Goal: Transaction & Acquisition: Purchase product/service

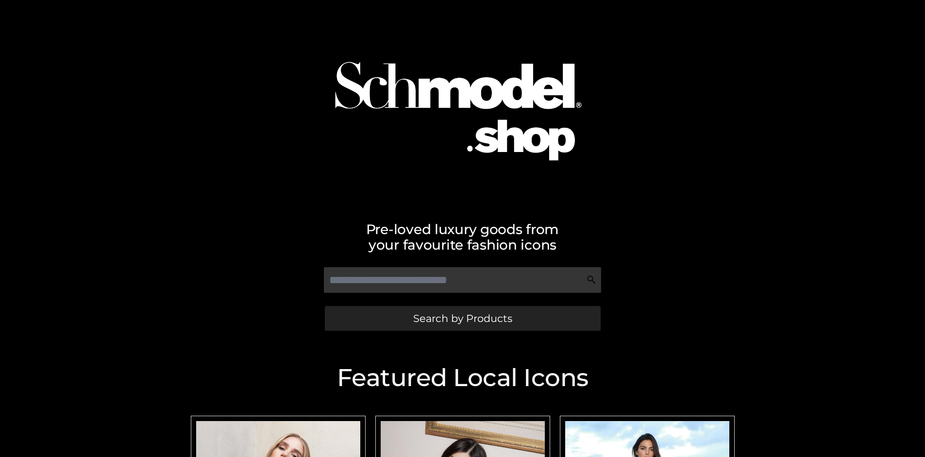
click at [462, 318] on span "Search by Products" at bounding box center [462, 318] width 99 height 10
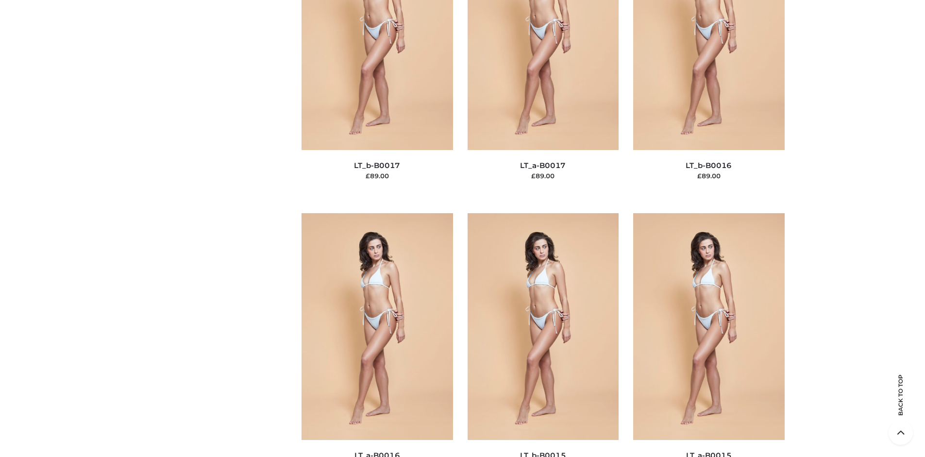
scroll to position [3258, 0]
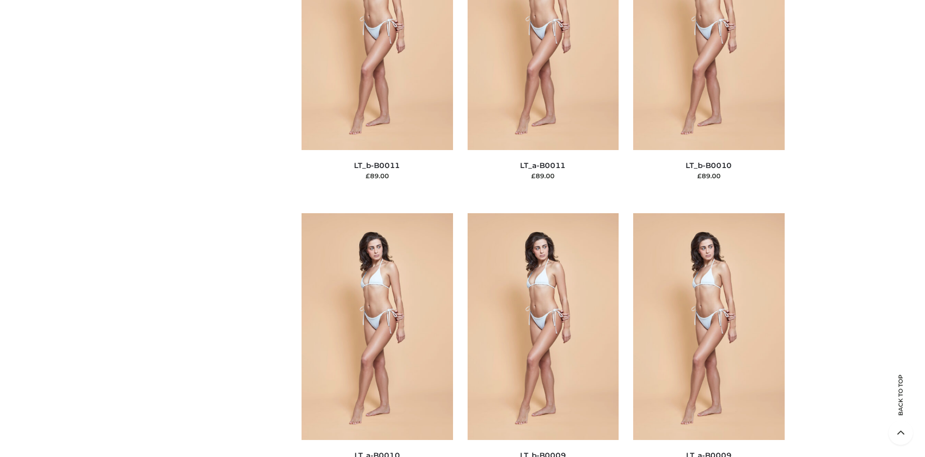
scroll to position [147, 0]
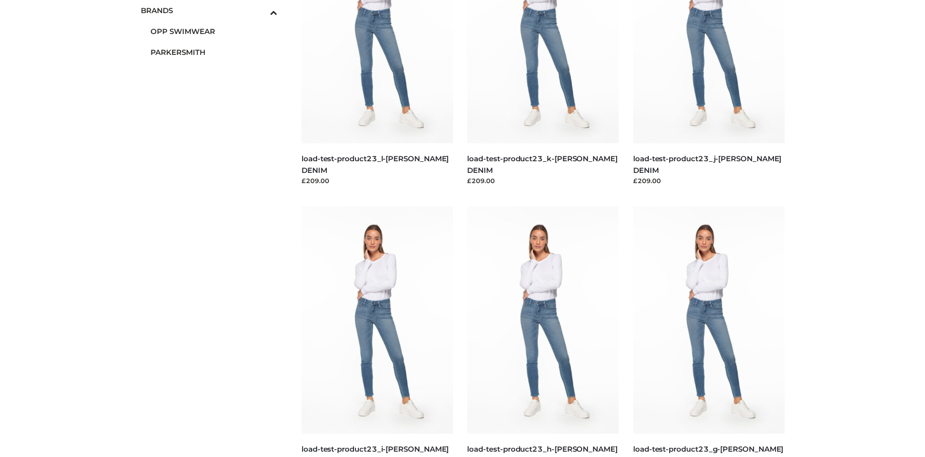
click at [214, 52] on span "PARKERSMITH" at bounding box center [214, 52] width 127 height 11
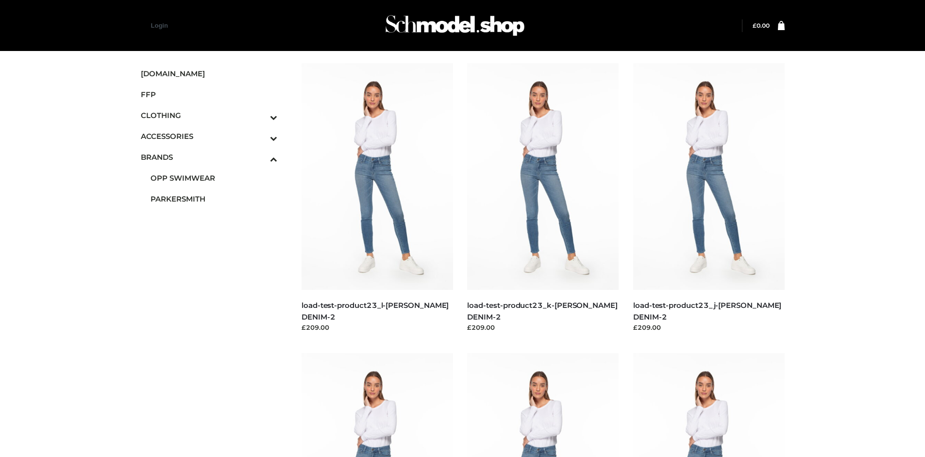
scroll to position [747, 0]
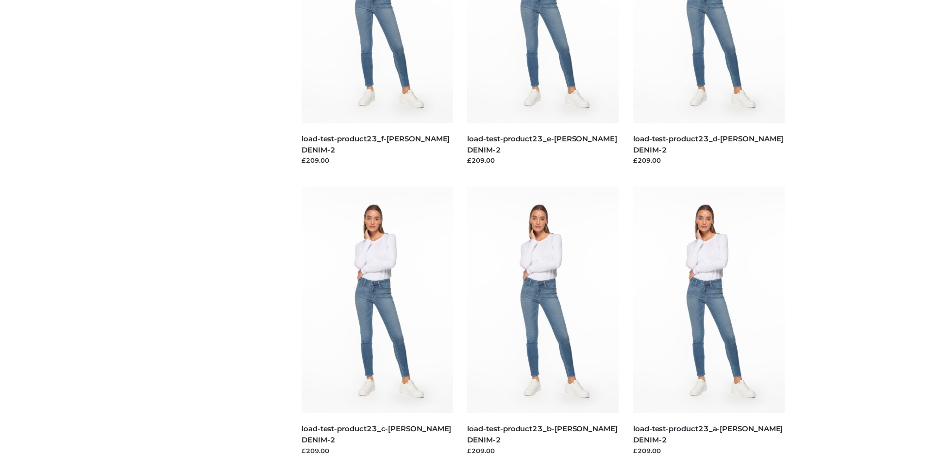
click at [377, 321] on img at bounding box center [376, 299] width 151 height 227
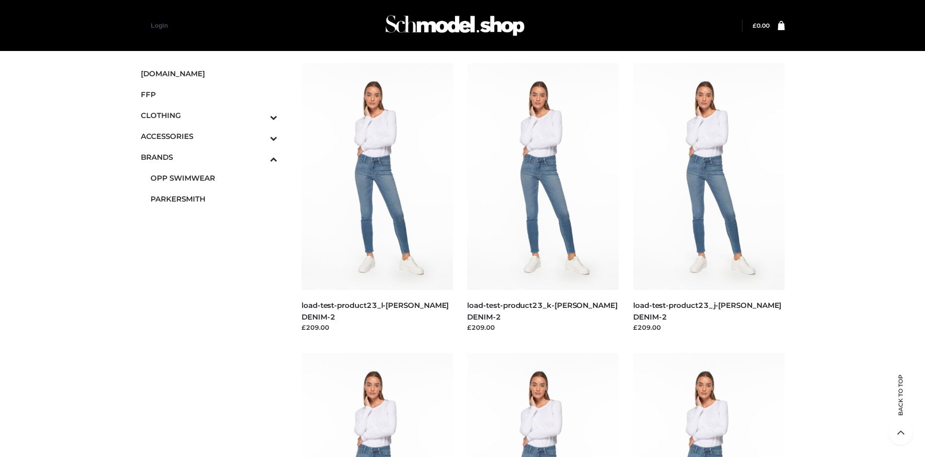
click at [708, 405] on img at bounding box center [708, 466] width 151 height 227
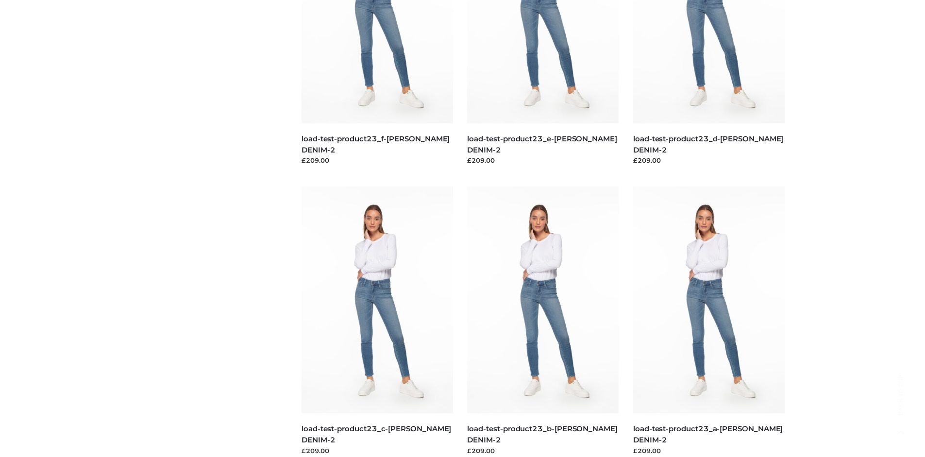
click at [543, 321] on img at bounding box center [542, 299] width 151 height 227
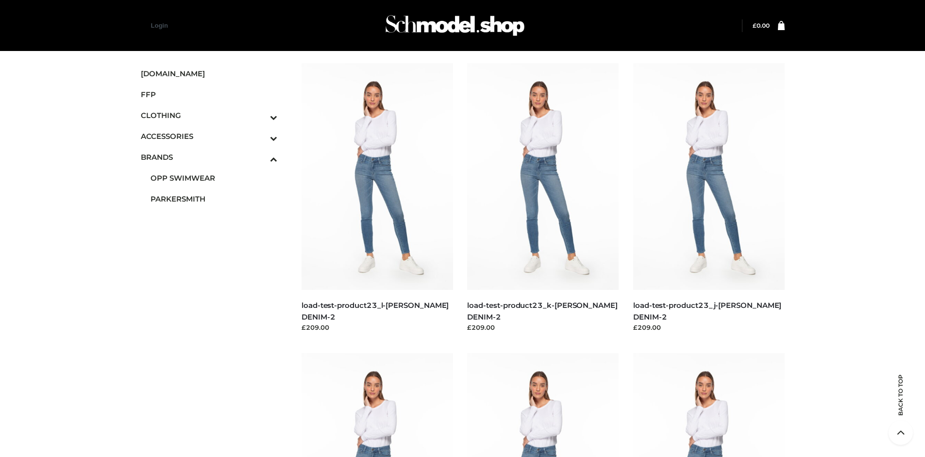
click at [377, 405] on img at bounding box center [376, 466] width 151 height 227
click at [260, 136] on icon "Toggle Submenu" at bounding box center [222, 138] width 109 height 11
click at [214, 178] on span "JEWELRY" at bounding box center [214, 177] width 127 height 11
click at [377, 198] on img at bounding box center [376, 176] width 151 height 227
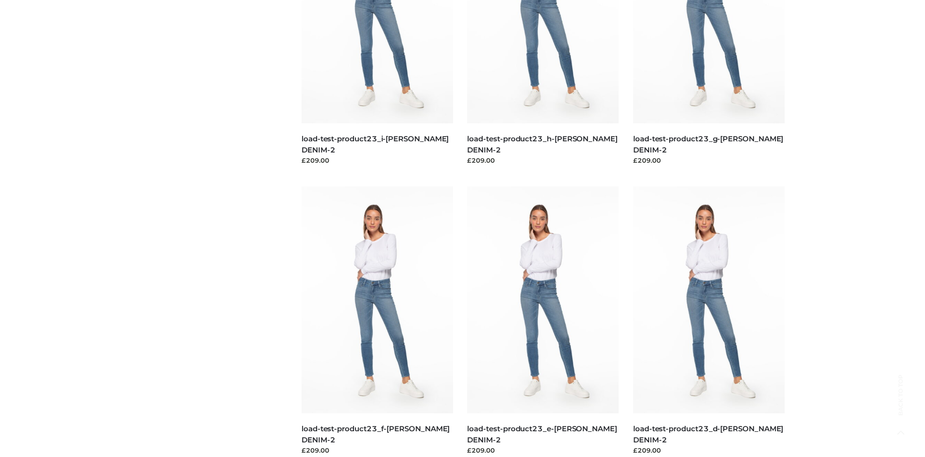
click at [543, 321] on img at bounding box center [542, 299] width 151 height 227
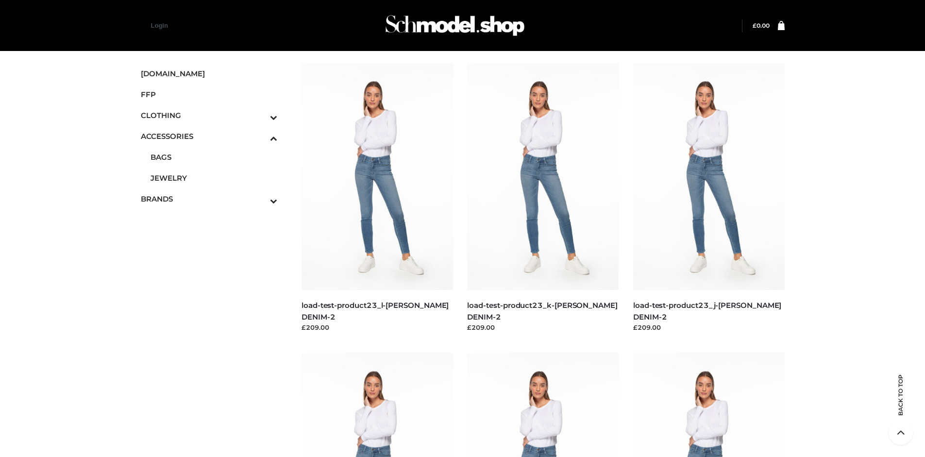
click at [543, 198] on img at bounding box center [542, 176] width 151 height 227
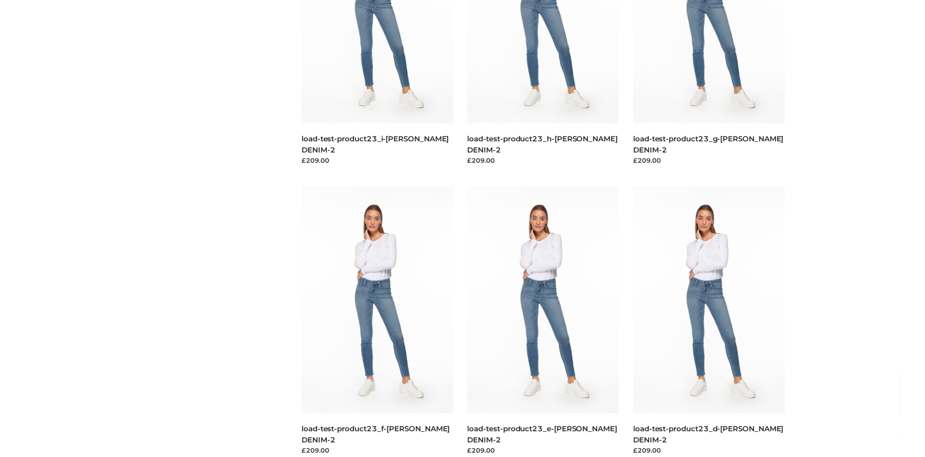
click at [708, 321] on img at bounding box center [708, 299] width 151 height 227
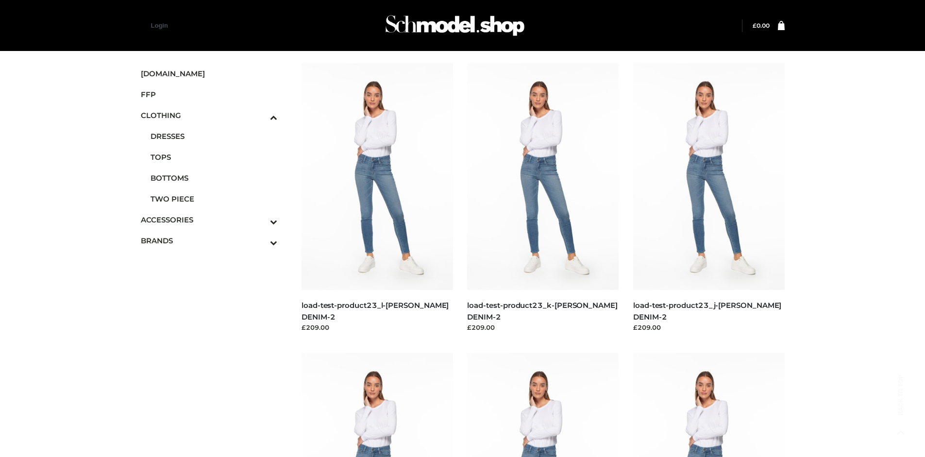
click at [214, 157] on span "TOPS" at bounding box center [214, 156] width 127 height 11
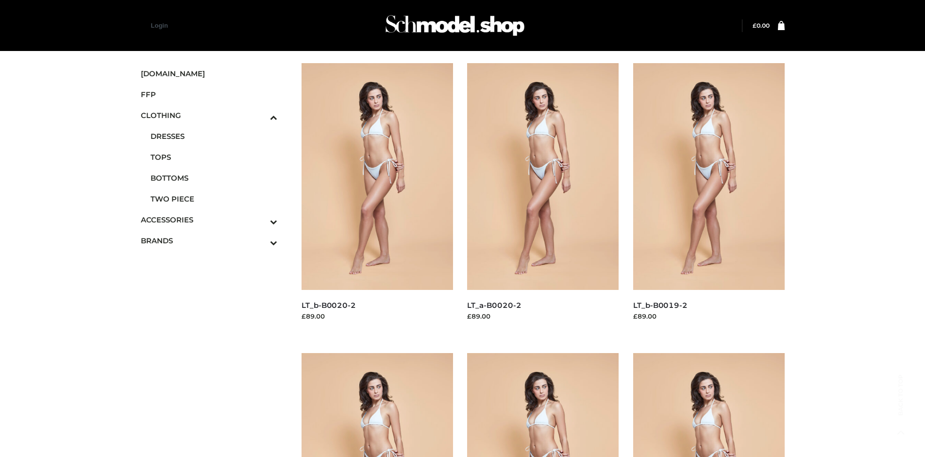
scroll to position [747, 0]
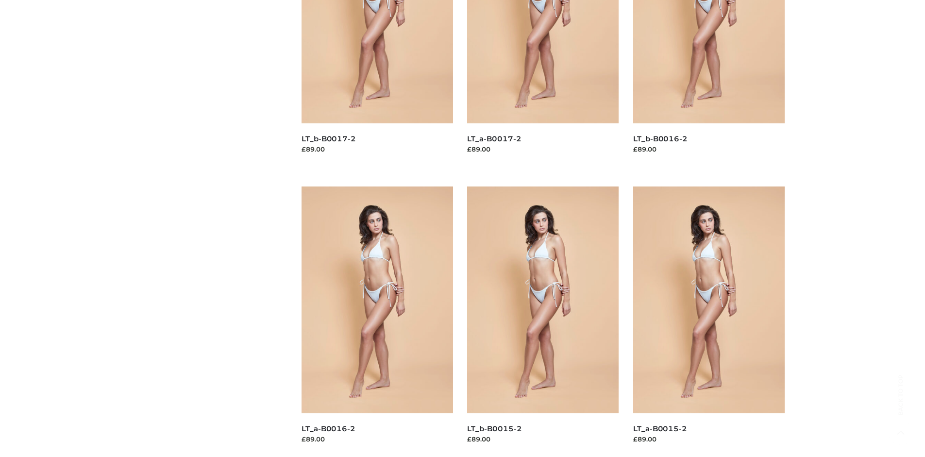
click at [377, 321] on img at bounding box center [376, 299] width 151 height 227
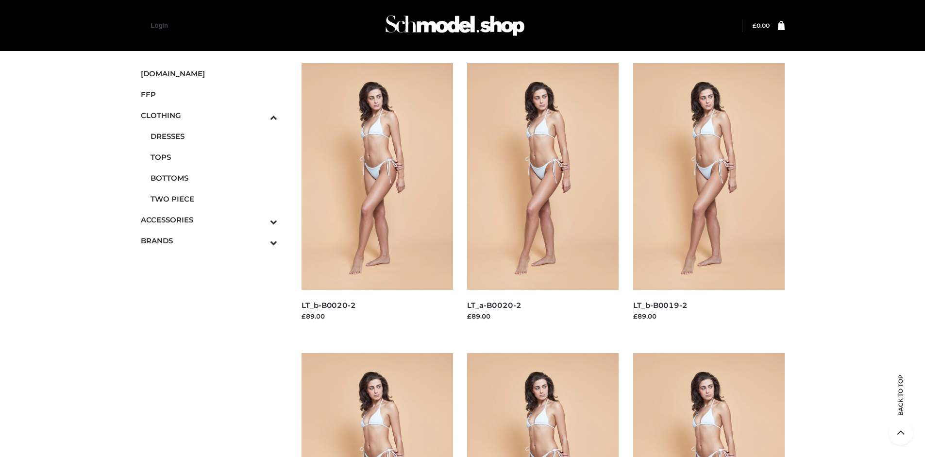
click at [708, 198] on img at bounding box center [708, 176] width 151 height 227
click at [377, 405] on img at bounding box center [376, 466] width 151 height 227
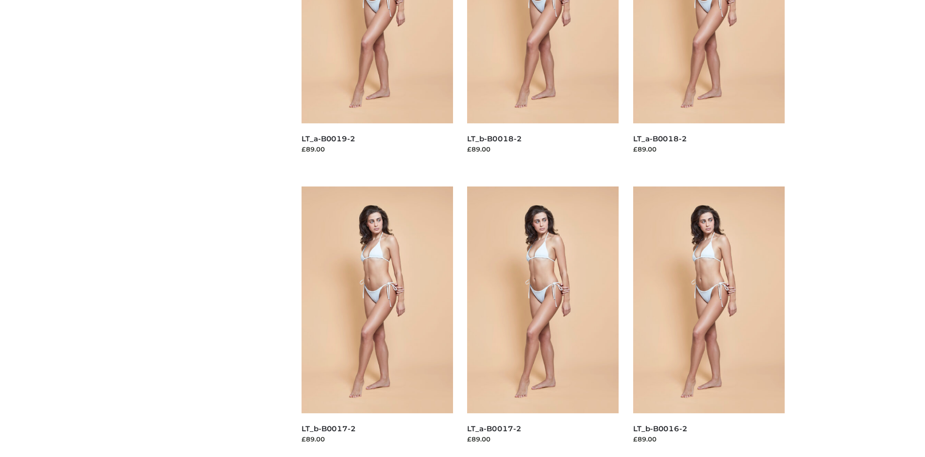
click at [377, 321] on img at bounding box center [376, 299] width 151 height 227
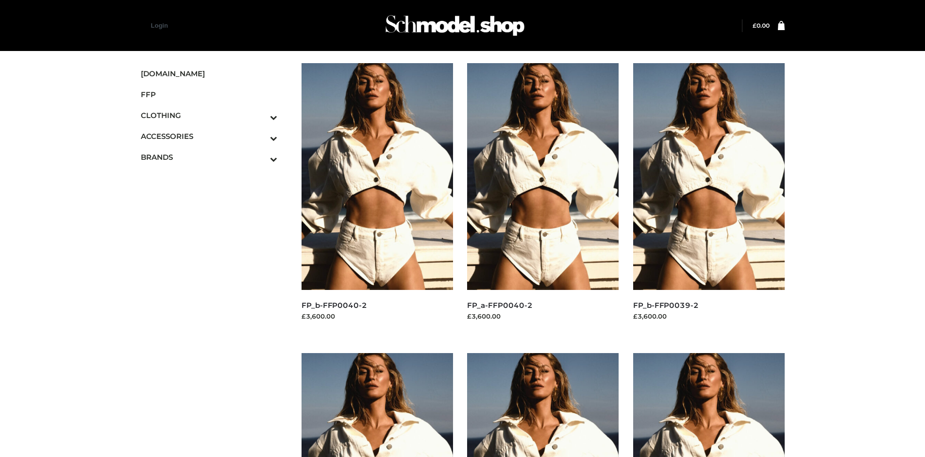
scroll to position [457, 0]
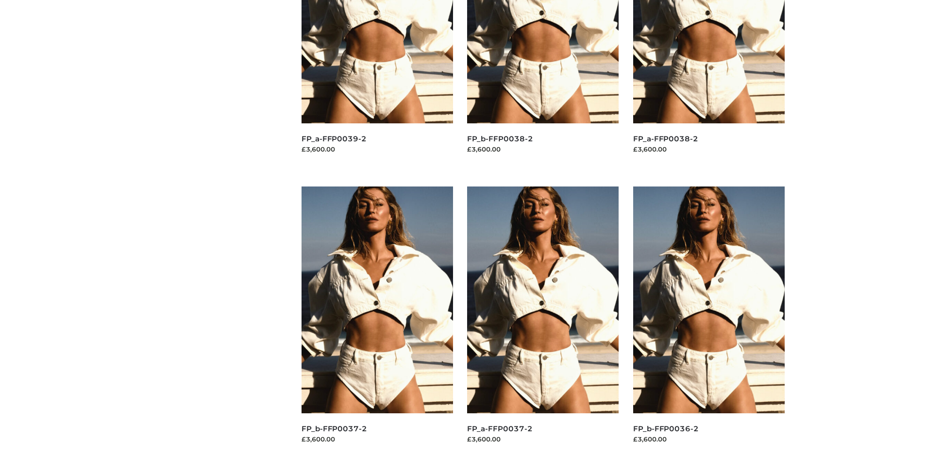
click at [377, 321] on img at bounding box center [376, 299] width 151 height 227
click at [543, 321] on img at bounding box center [542, 299] width 151 height 227
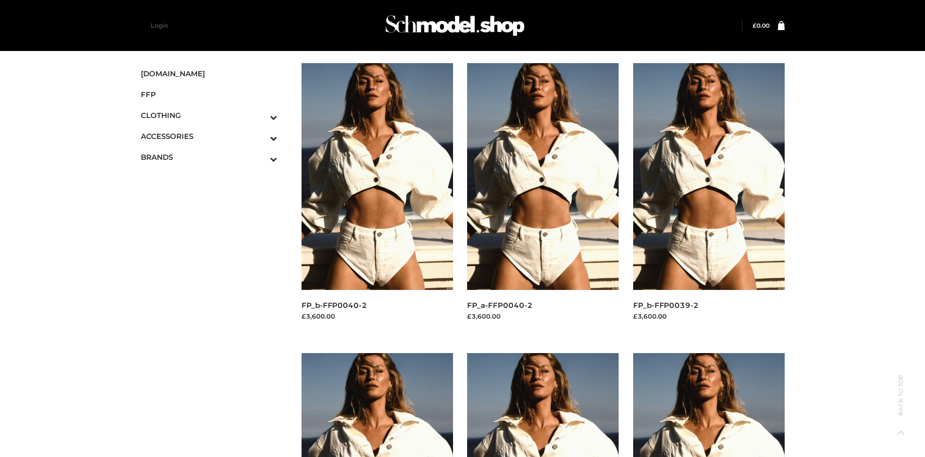
click at [377, 198] on img at bounding box center [376, 176] width 151 height 227
click at [708, 198] on img at bounding box center [708, 176] width 151 height 227
